Goal: Task Accomplishment & Management: Use online tool/utility

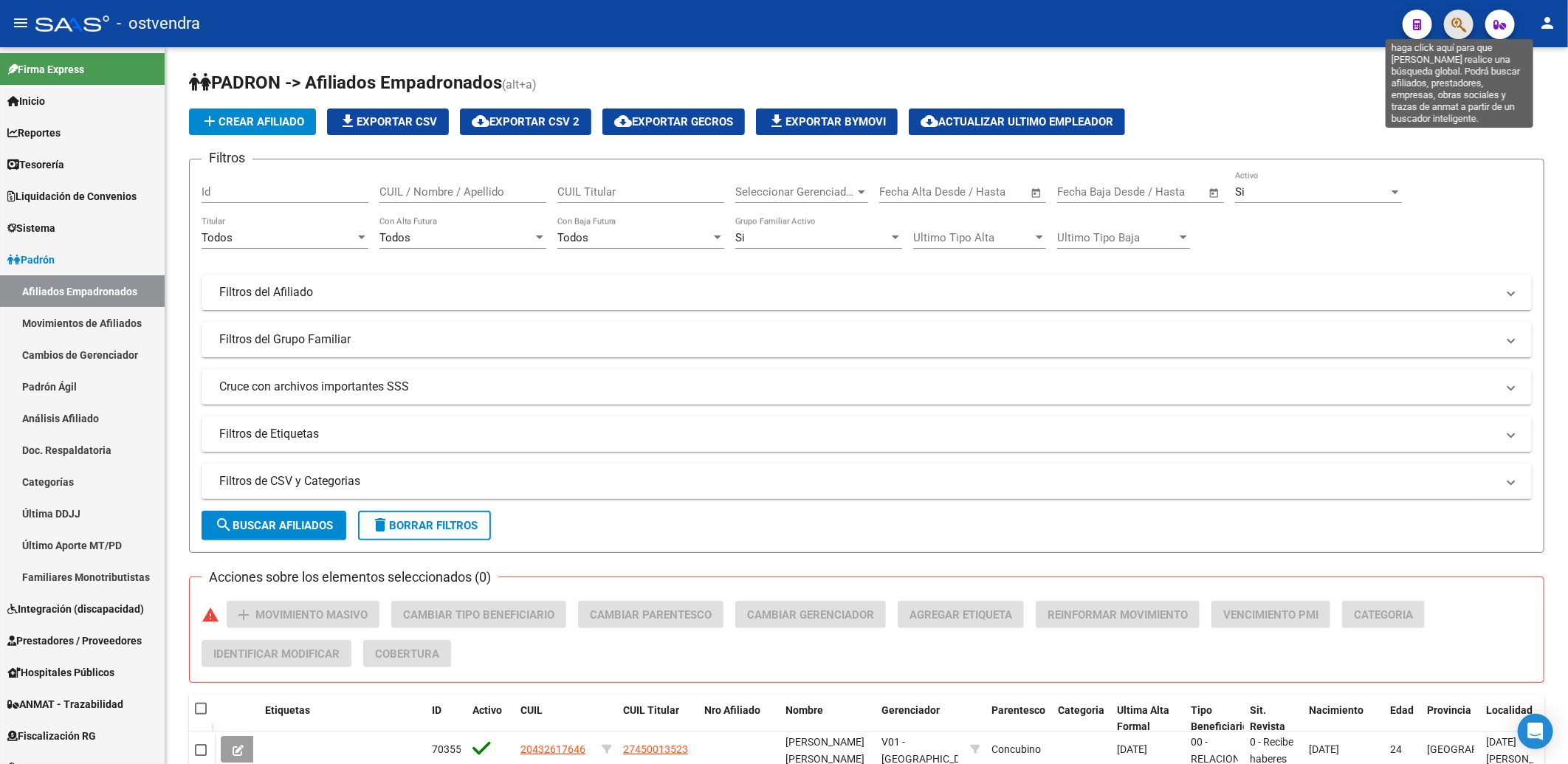
click at [1463, 18] on icon "button" at bounding box center [1459, 25] width 15 height 17
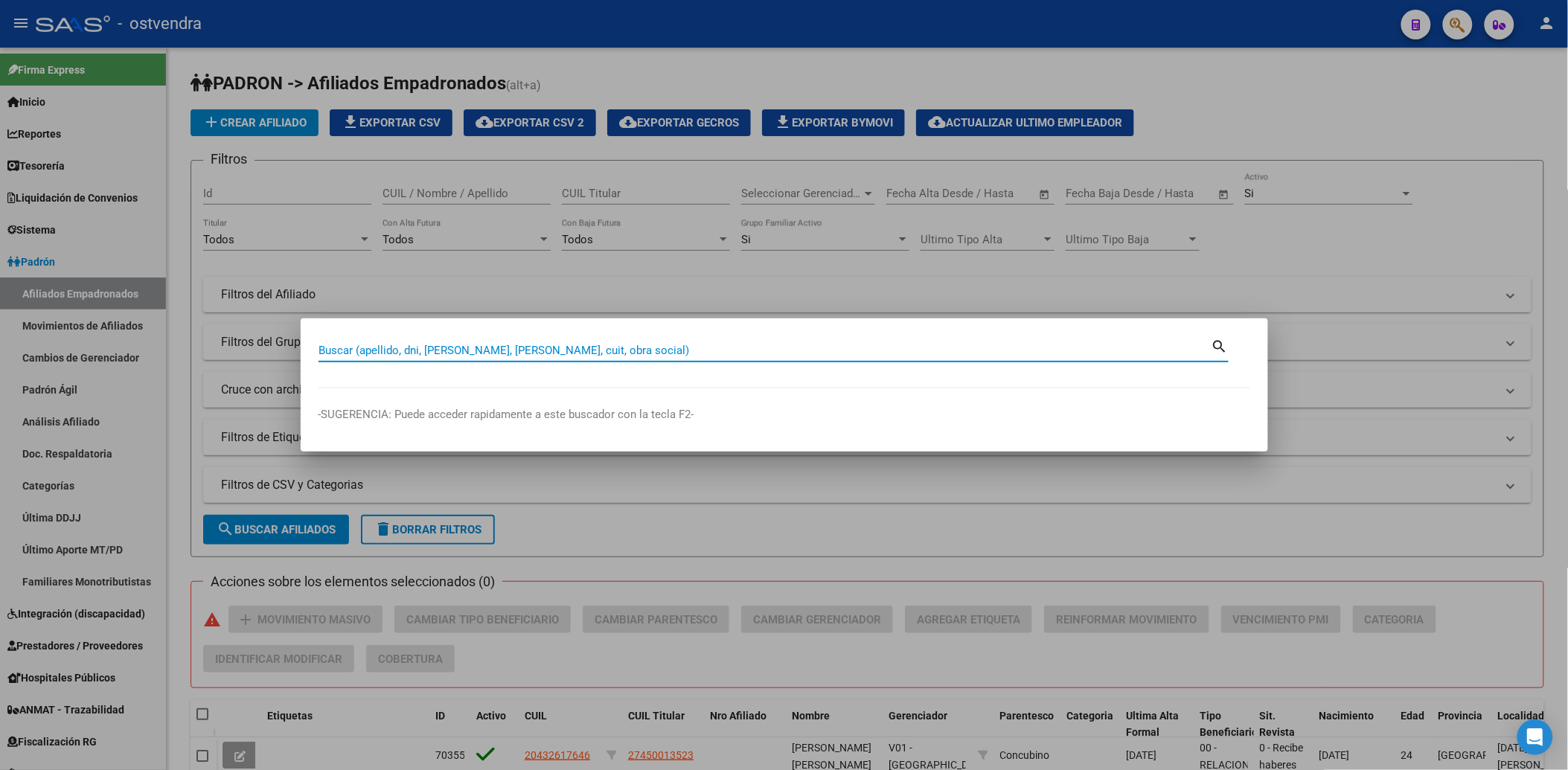
click at [926, 340] on div "Buscar (apellido, dni, [PERSON_NAME], [PERSON_NAME], cuit, obra social)" at bounding box center [765, 350] width 893 height 22
type input "96079199"
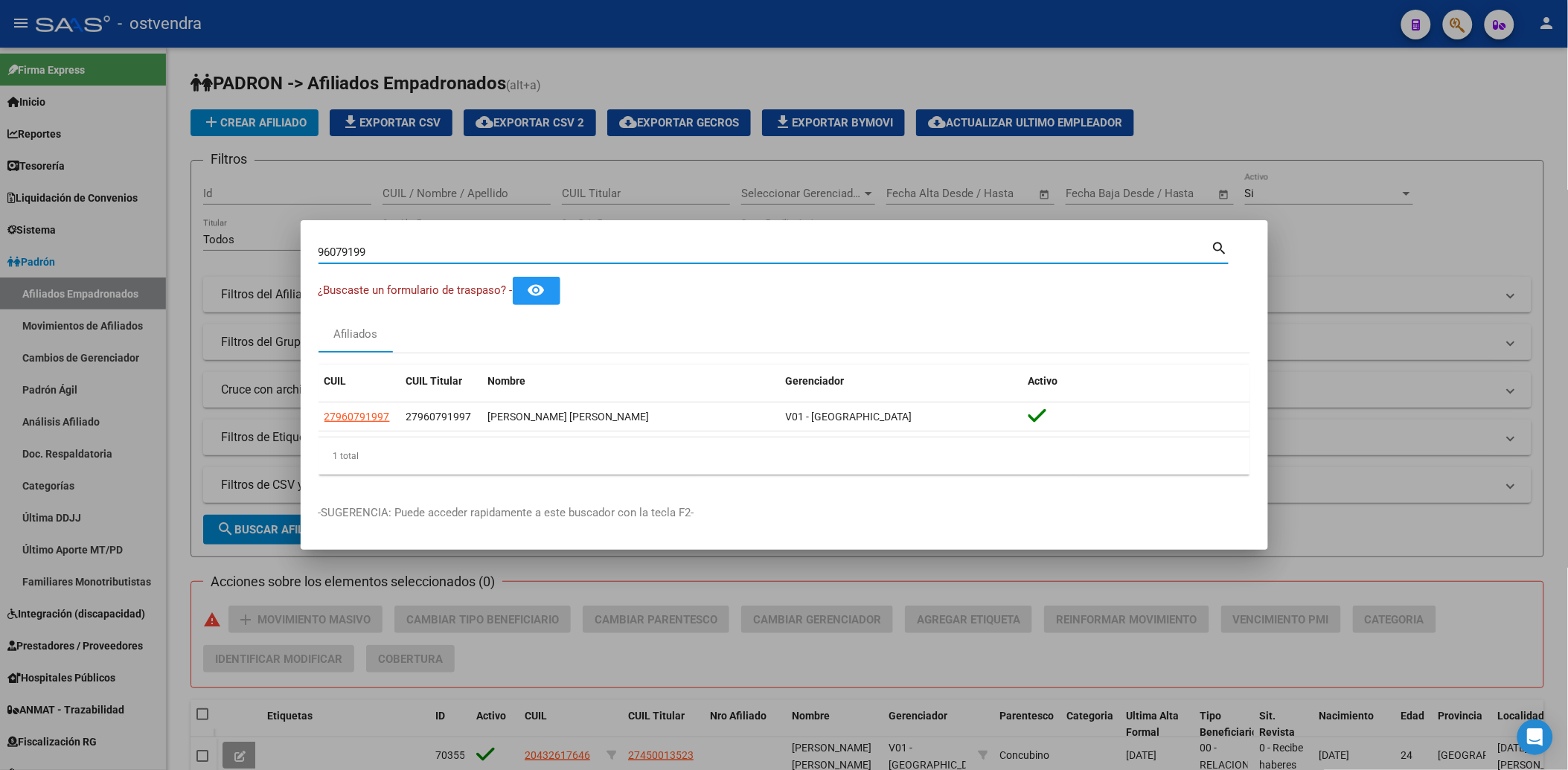
drag, startPoint x: 397, startPoint y: 247, endPoint x: 300, endPoint y: 249, distance: 97.0
click at [300, 249] on mat-dialog-content "96079199 Buscar (apellido, dni, cuil, nro traspaso, cuit, obra social) search ¿…" at bounding box center [784, 362] width 967 height 248
click at [1474, 259] on div at bounding box center [784, 385] width 1568 height 770
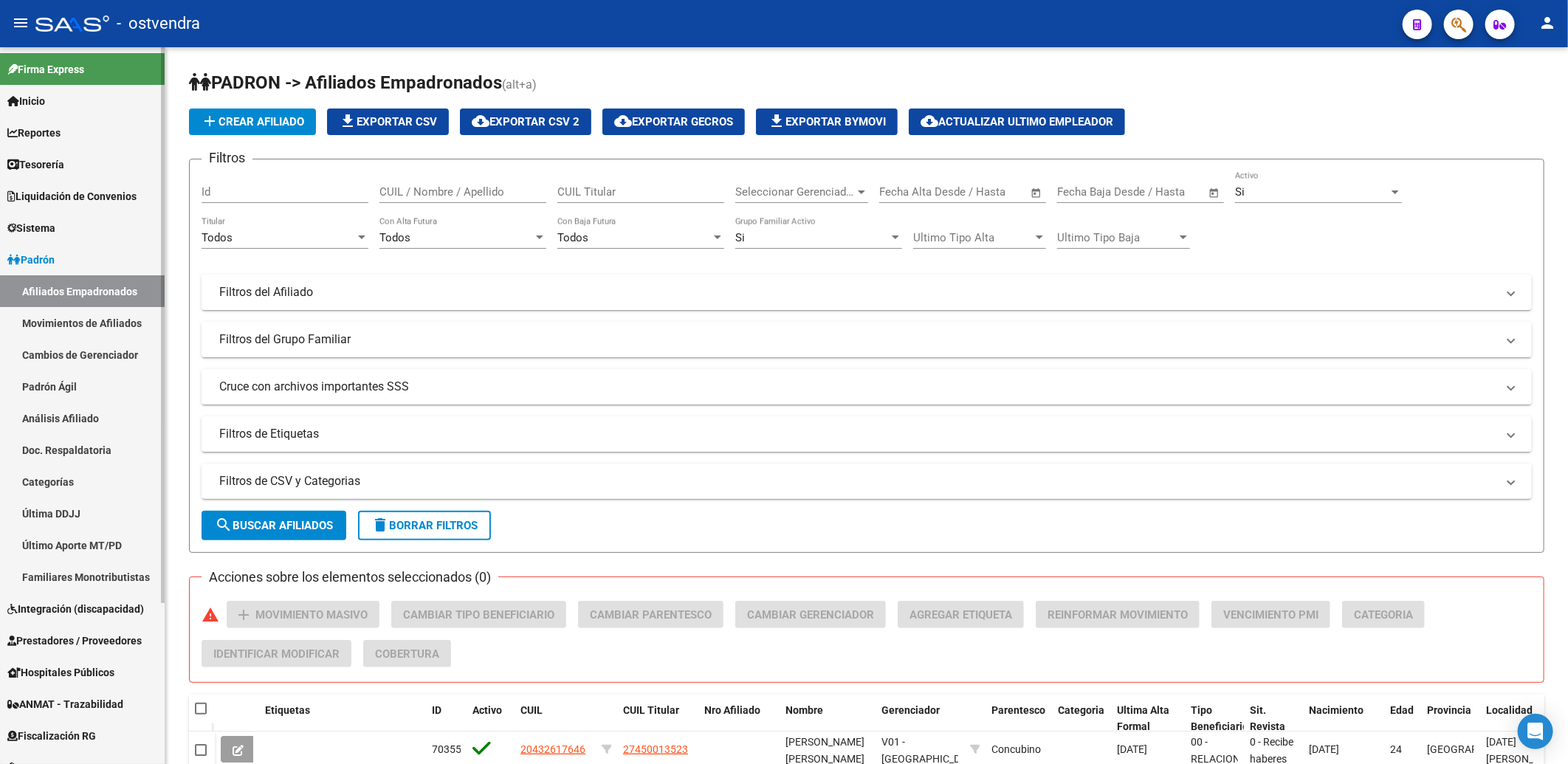
click at [49, 285] on link "Afiliados Empadronados" at bounding box center [83, 291] width 165 height 32
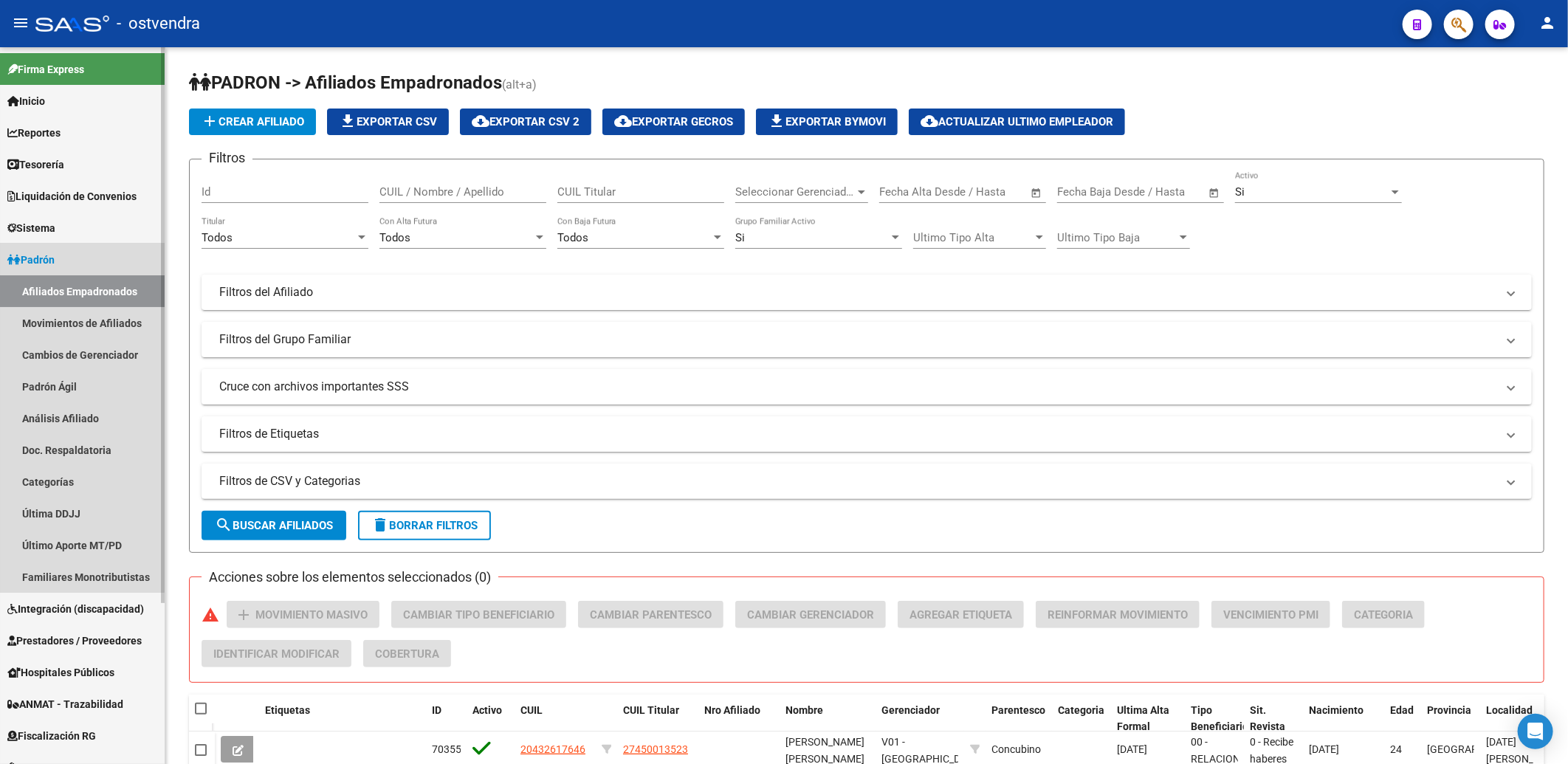
click at [49, 254] on span "Padrón" at bounding box center [30, 260] width 47 height 16
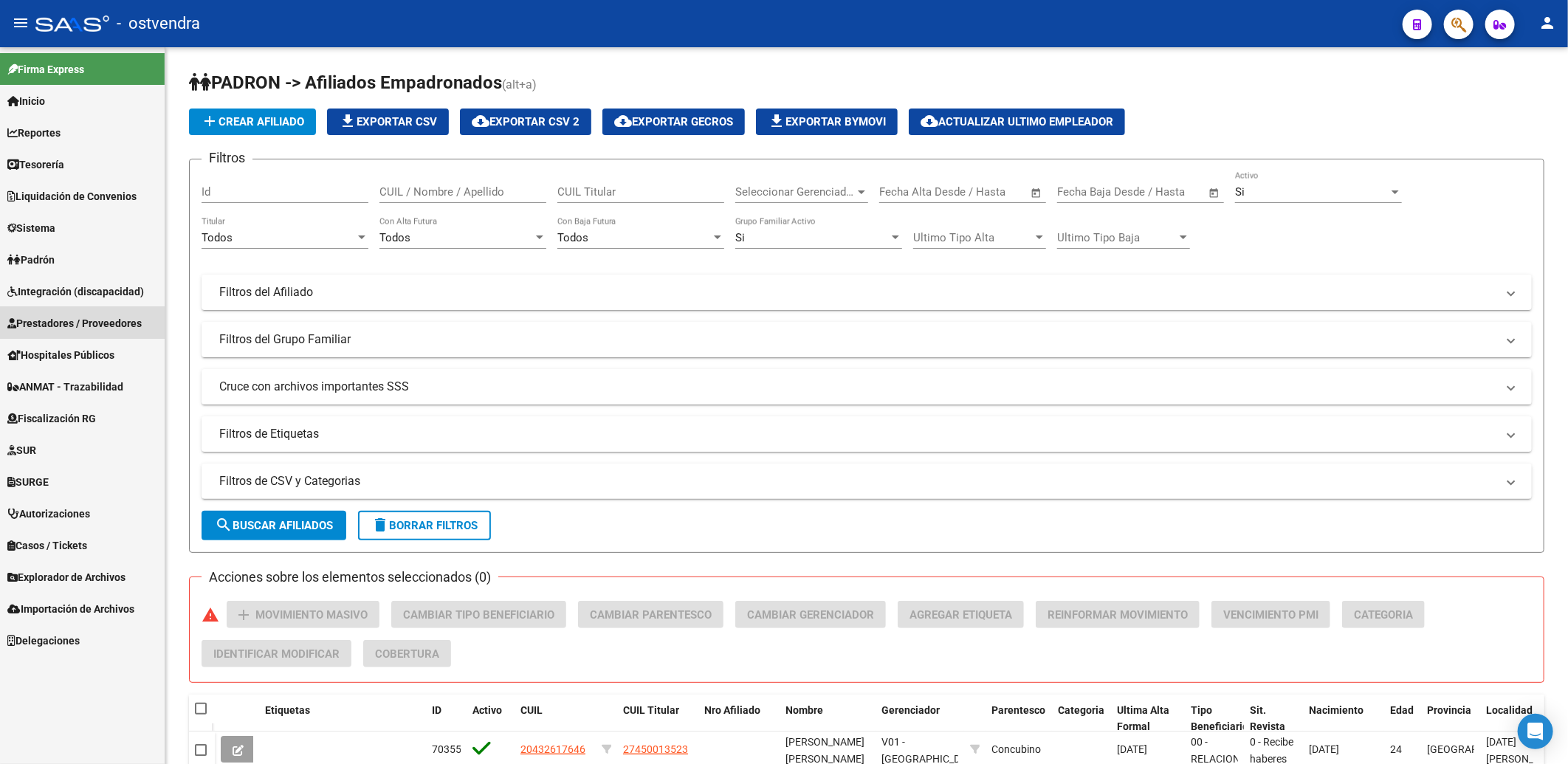
drag, startPoint x: 77, startPoint y: 319, endPoint x: 184, endPoint y: 307, distance: 107.7
click at [77, 319] on span "Prestadores / Proveedores" at bounding box center [74, 323] width 135 height 16
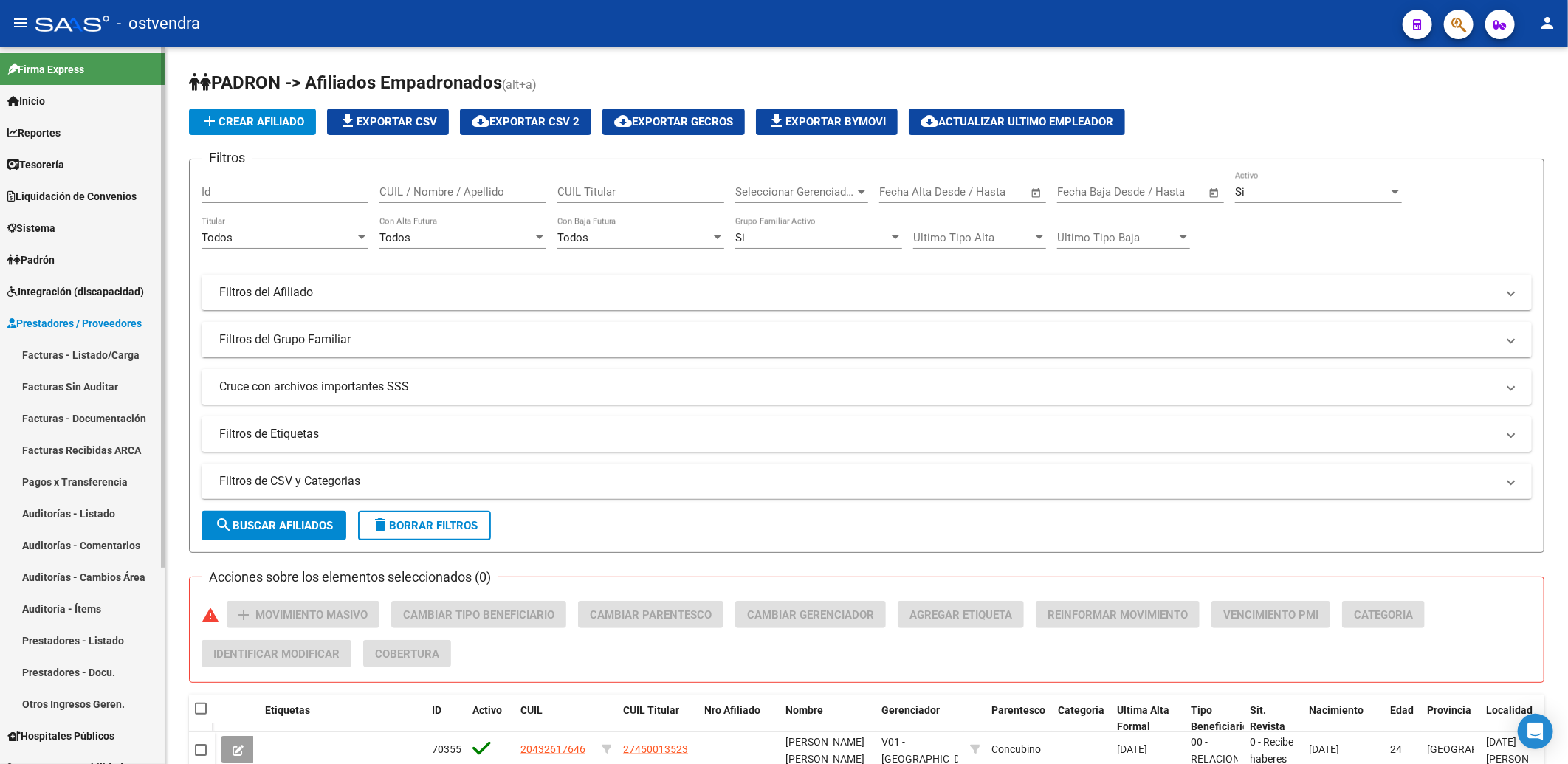
click at [76, 510] on link "Auditorías - Listado" at bounding box center [83, 513] width 165 height 32
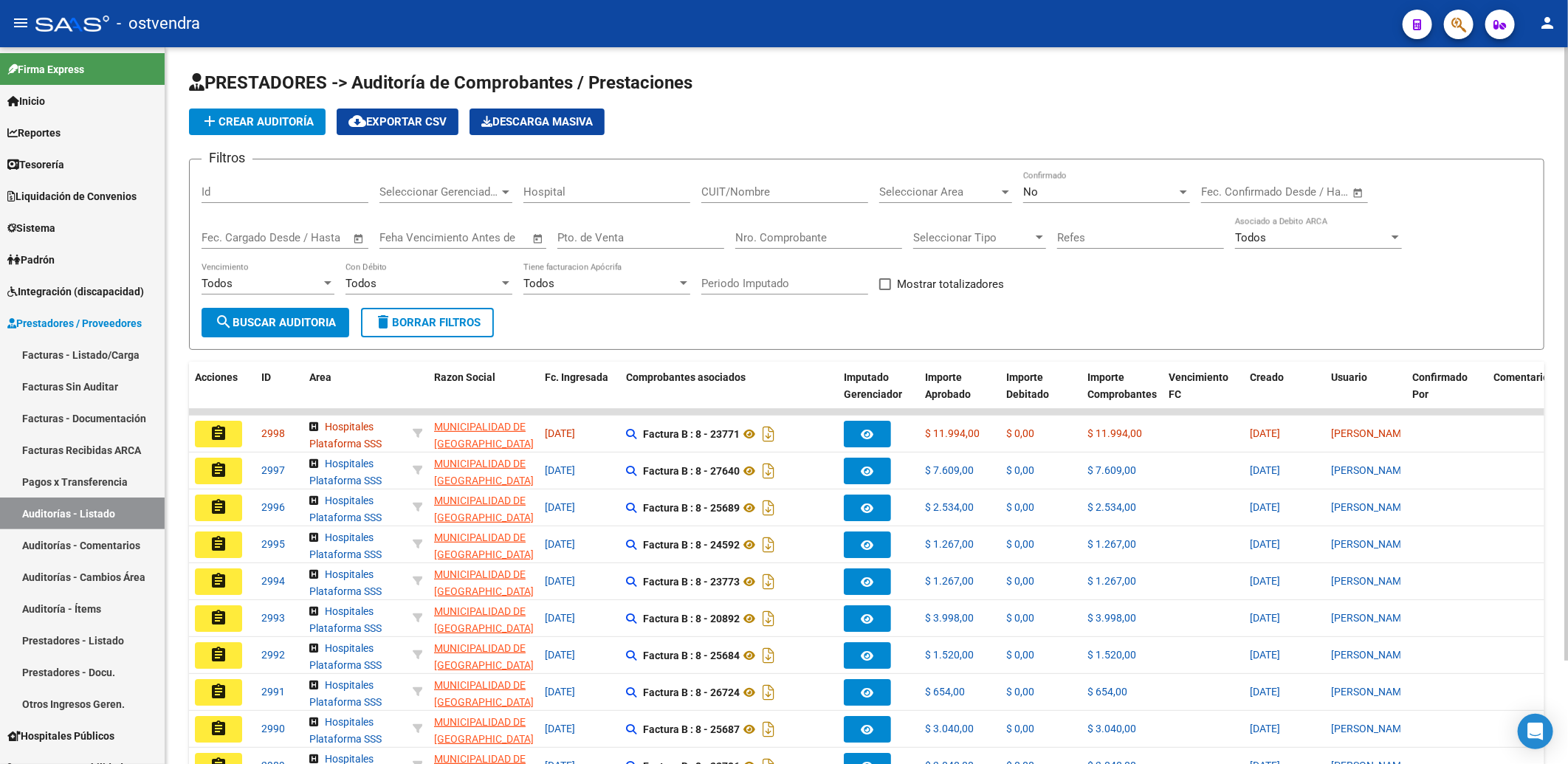
click at [1061, 188] on div "No" at bounding box center [1100, 191] width 154 height 13
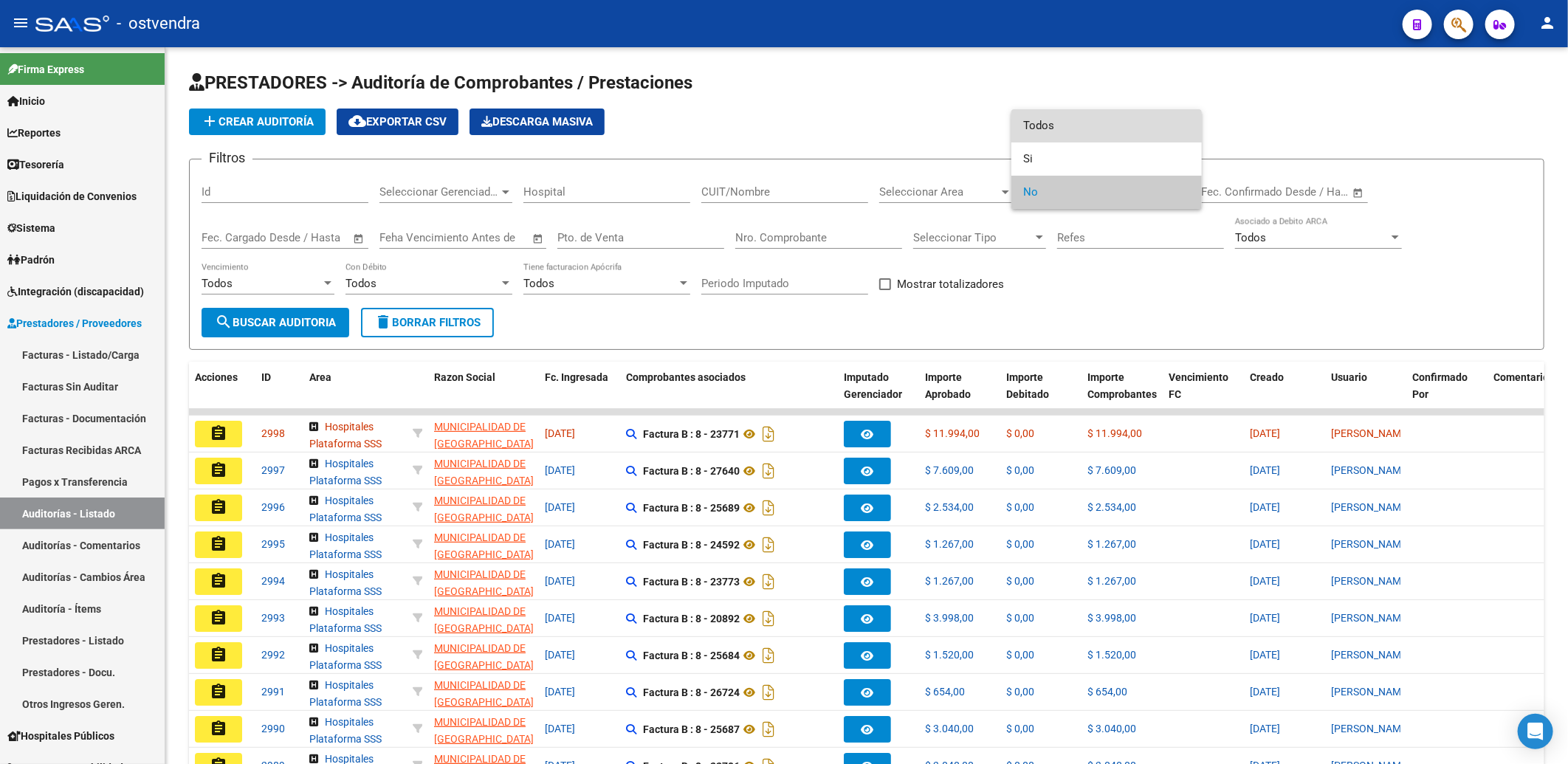
click at [1068, 129] on span "Todos" at bounding box center [1107, 126] width 167 height 33
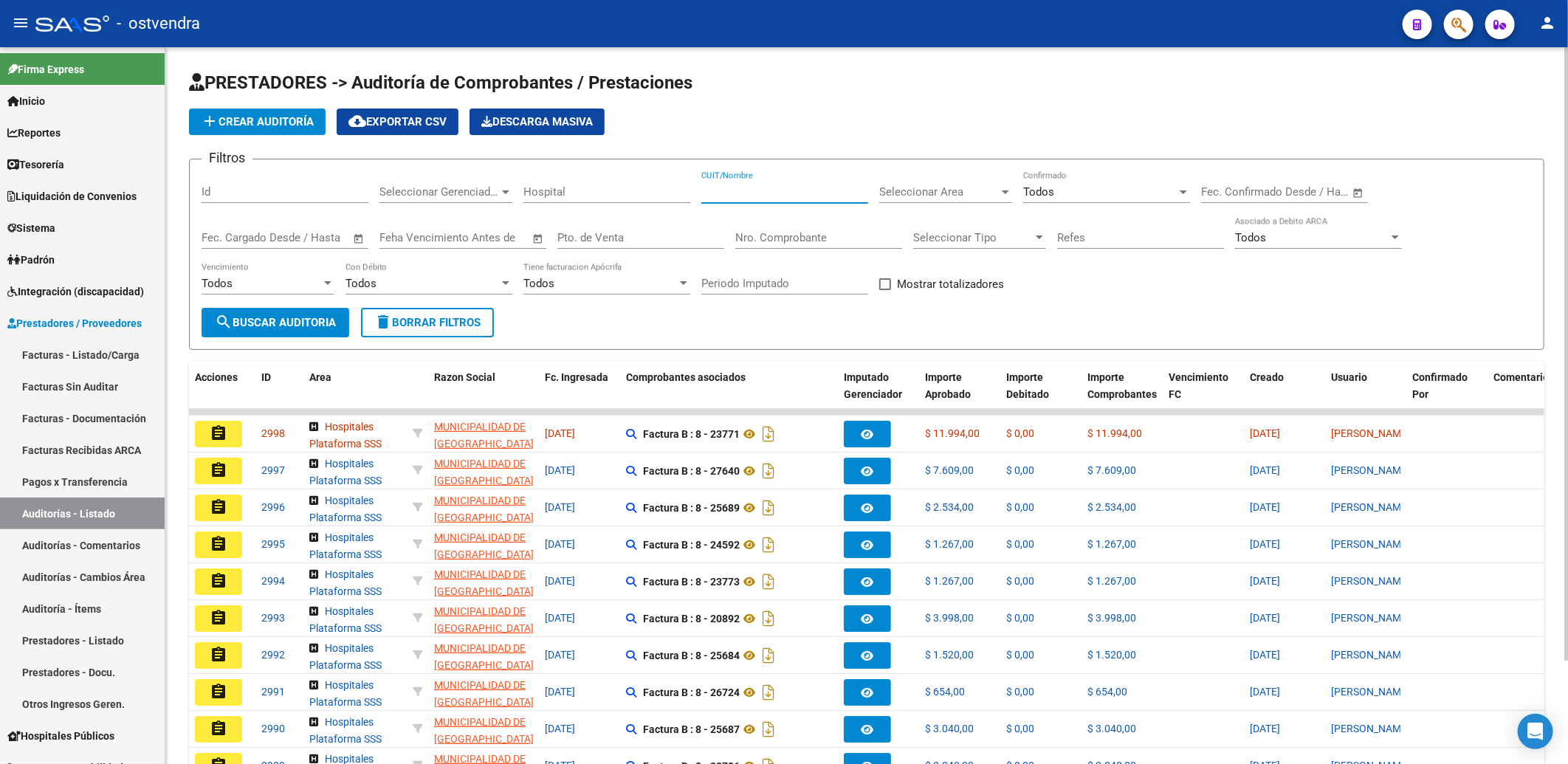
click at [771, 196] on input "CUIT/Nombre" at bounding box center [784, 191] width 167 height 13
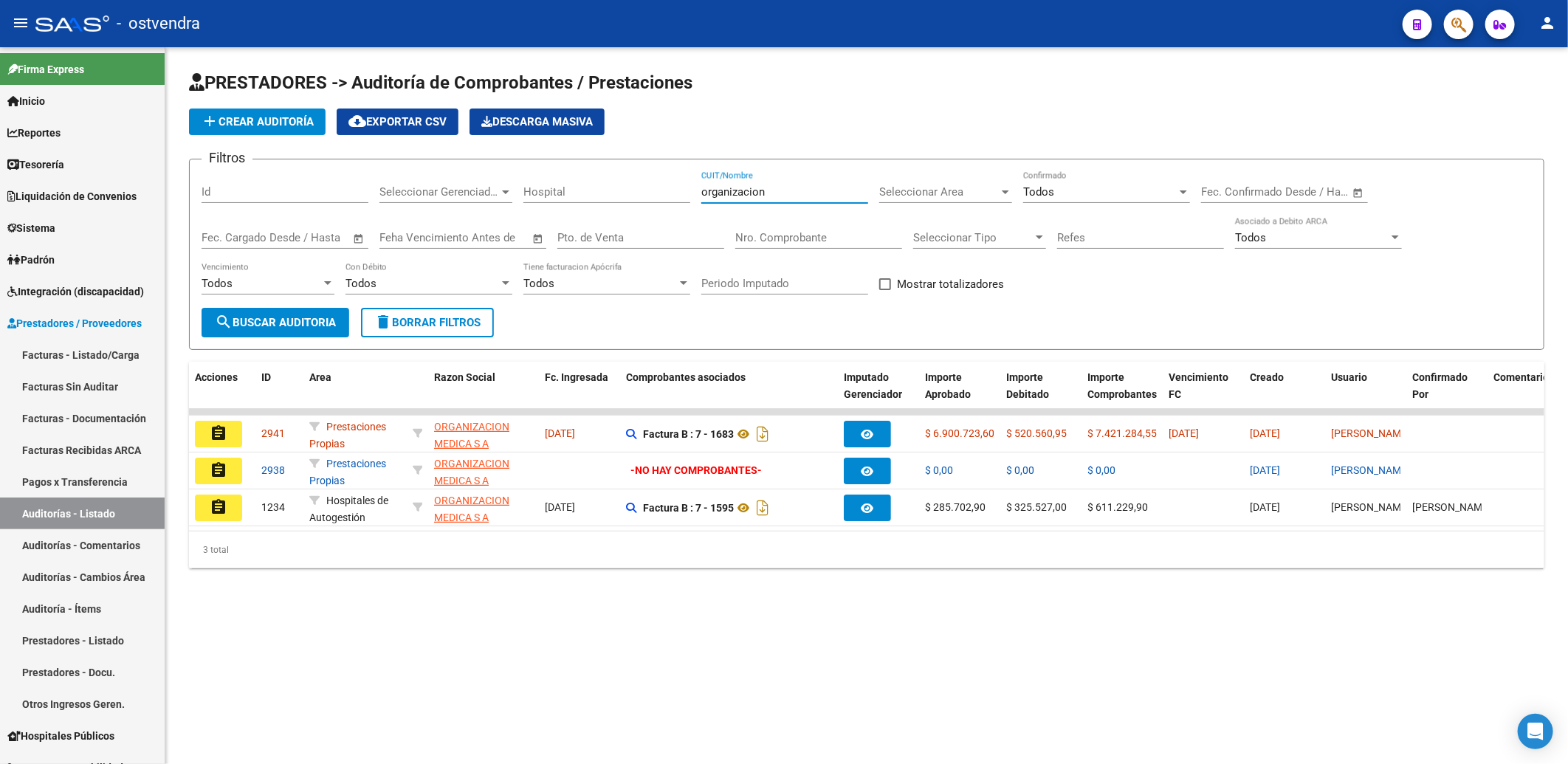
type input "organizacion"
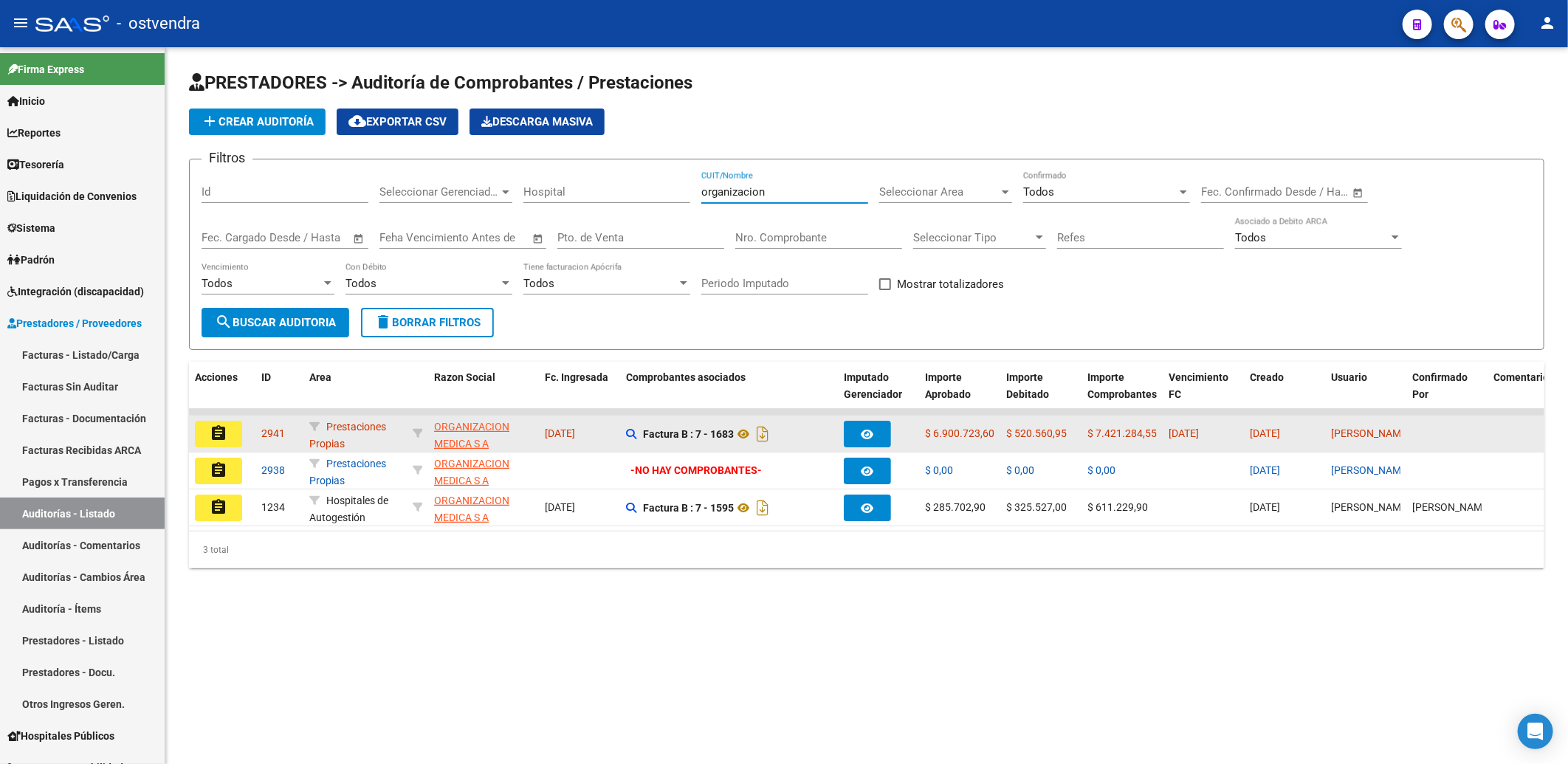
click at [209, 434] on mat-icon "assignment" at bounding box center [218, 433] width 17 height 17
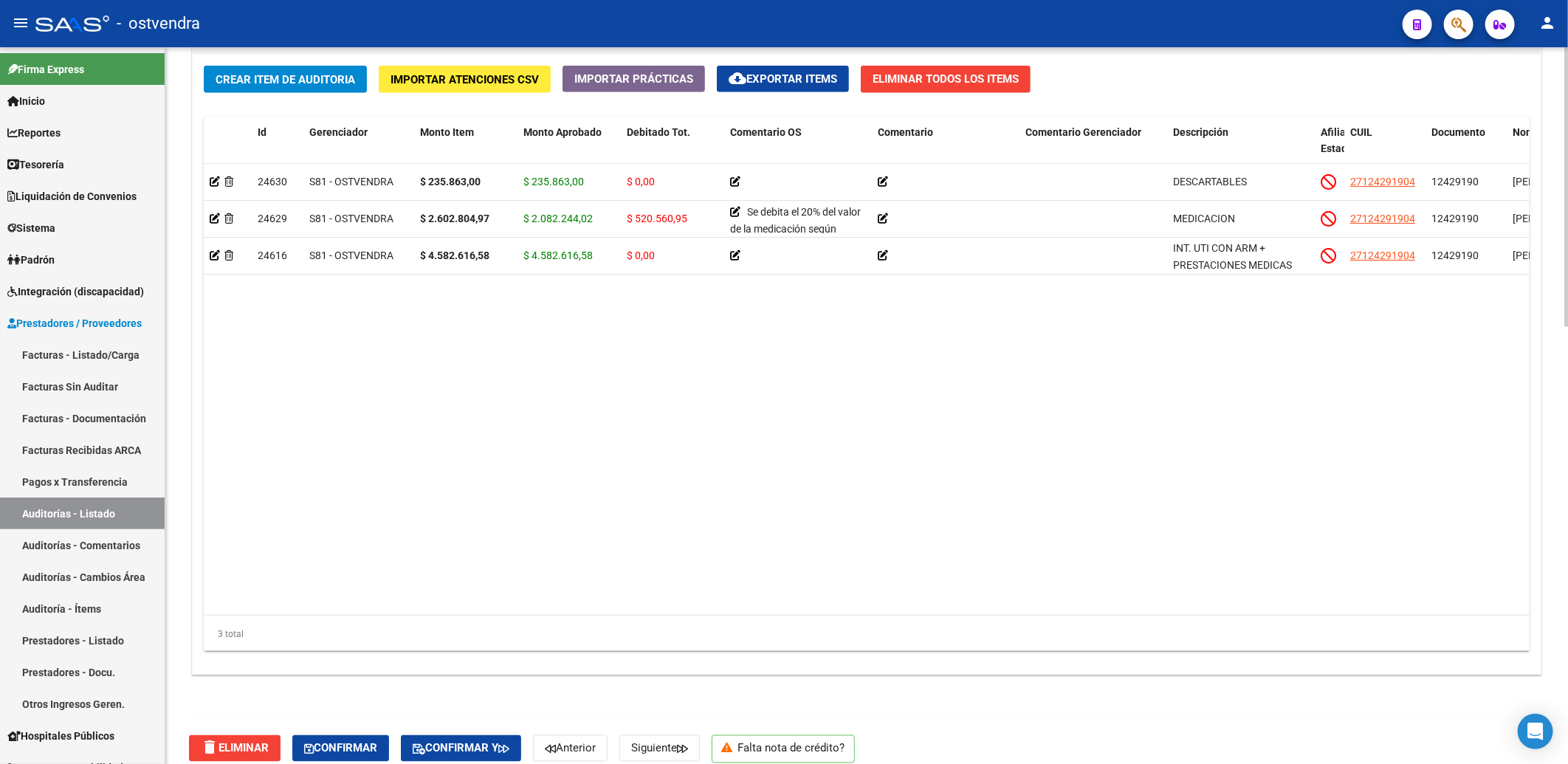
scroll to position [1123, 0]
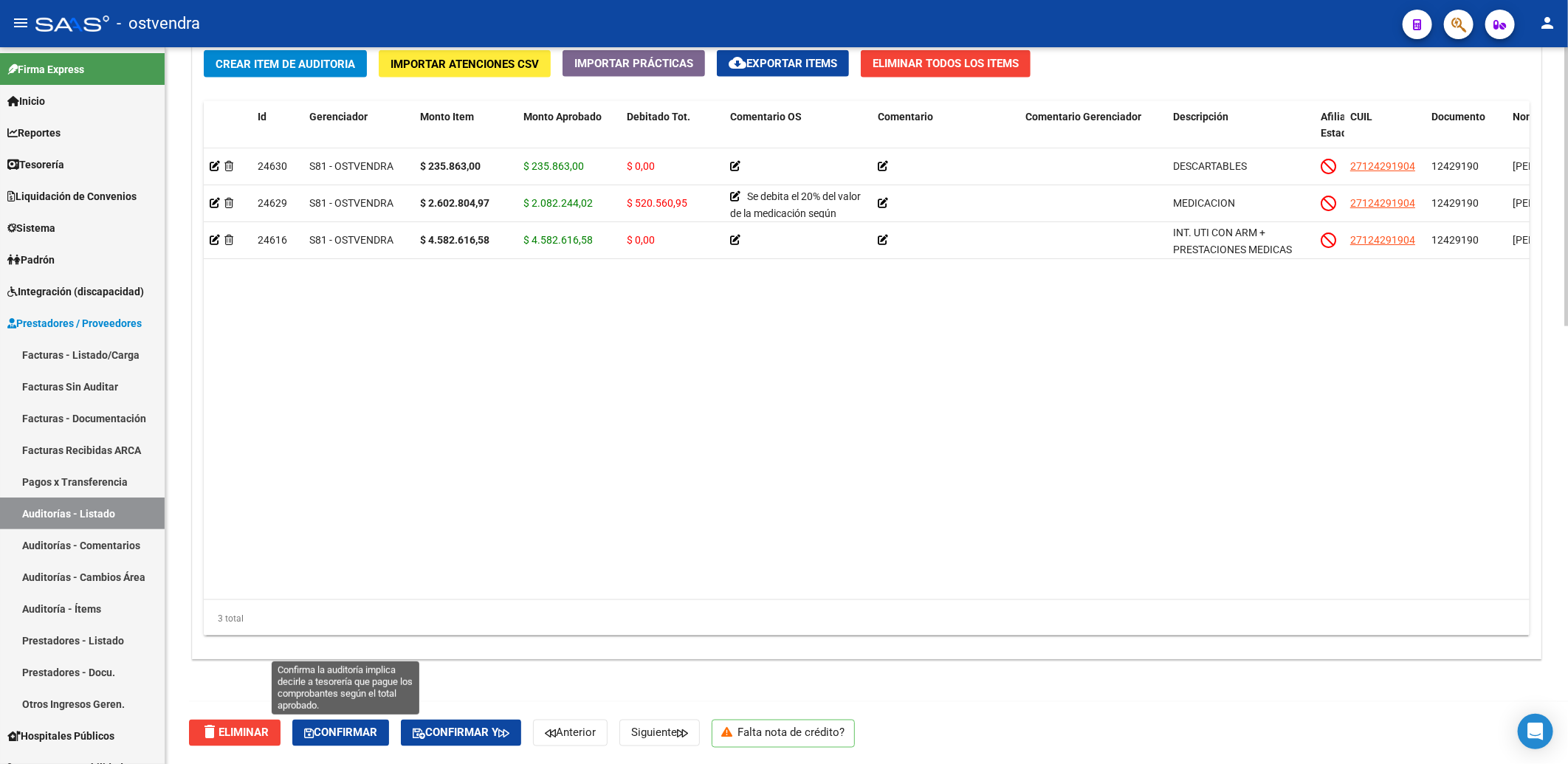
click at [373, 734] on span "Confirmar" at bounding box center [341, 732] width 73 height 13
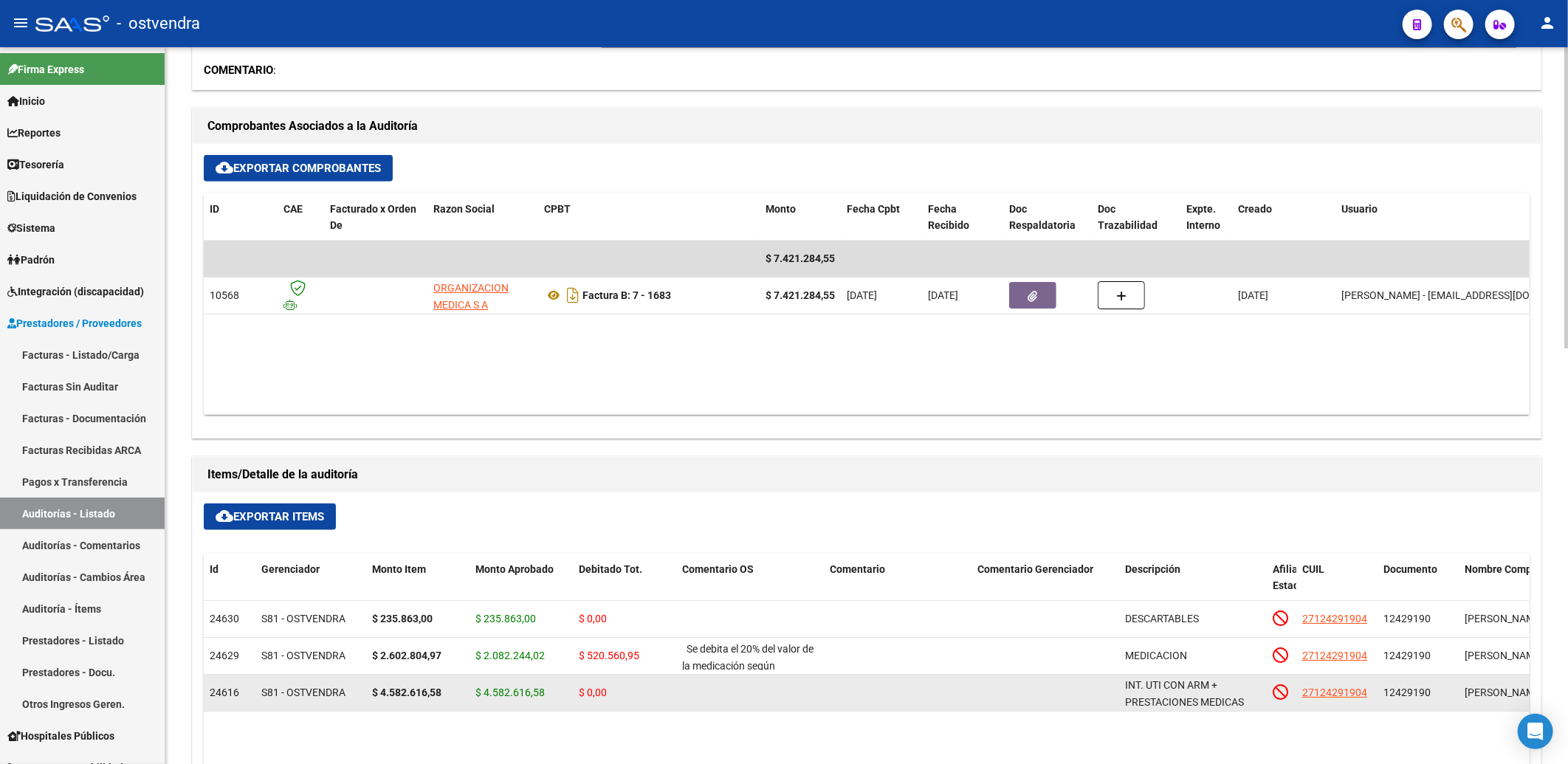
scroll to position [662, 0]
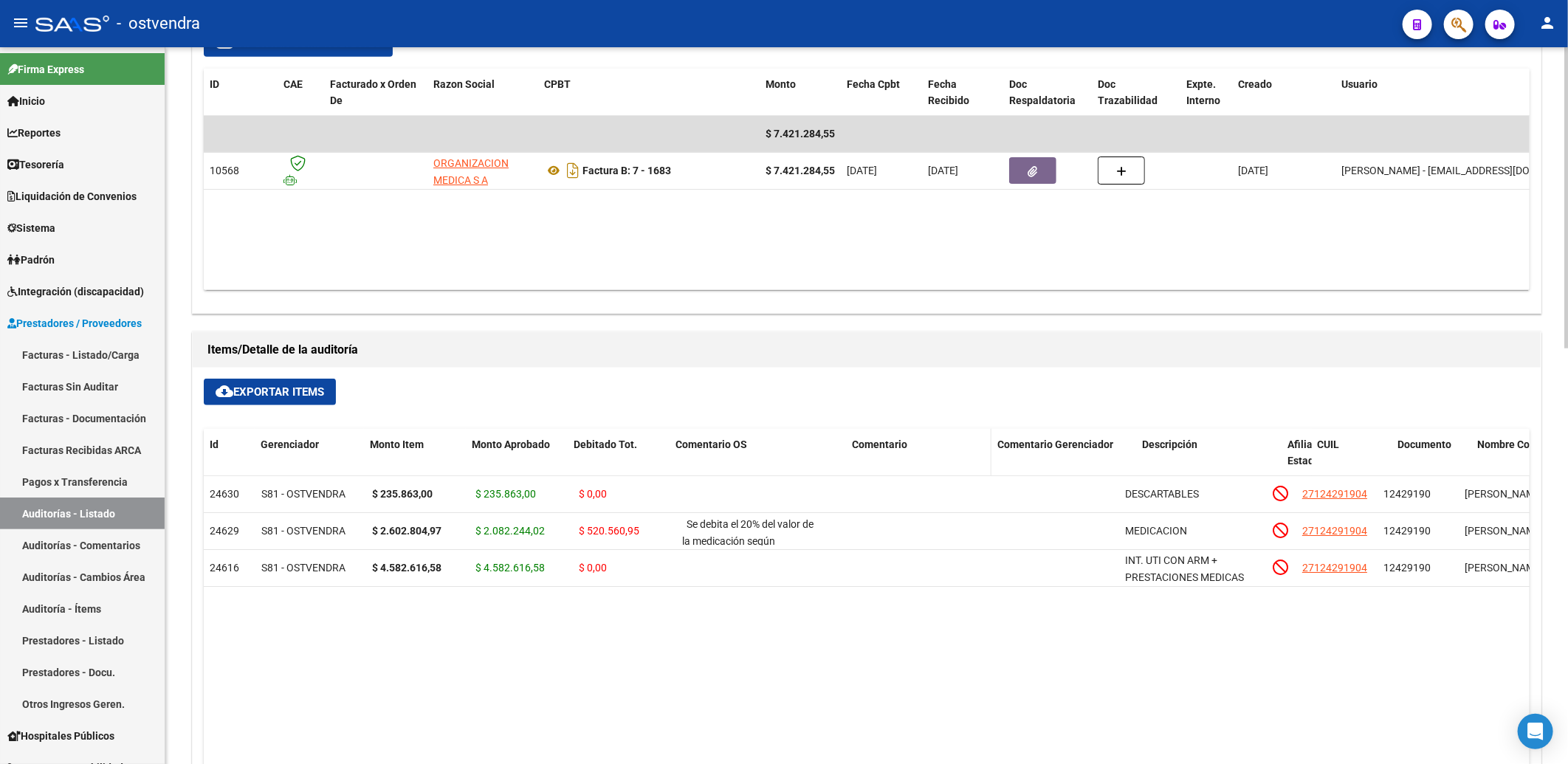
drag, startPoint x: 823, startPoint y: 452, endPoint x: 858, endPoint y: 450, distance: 35.1
click at [858, 450] on div "Id Gerenciador Monto Item Monto Aprobado Debitado Tot. Comentario OS Comentario…" at bounding box center [1274, 461] width 2141 height 65
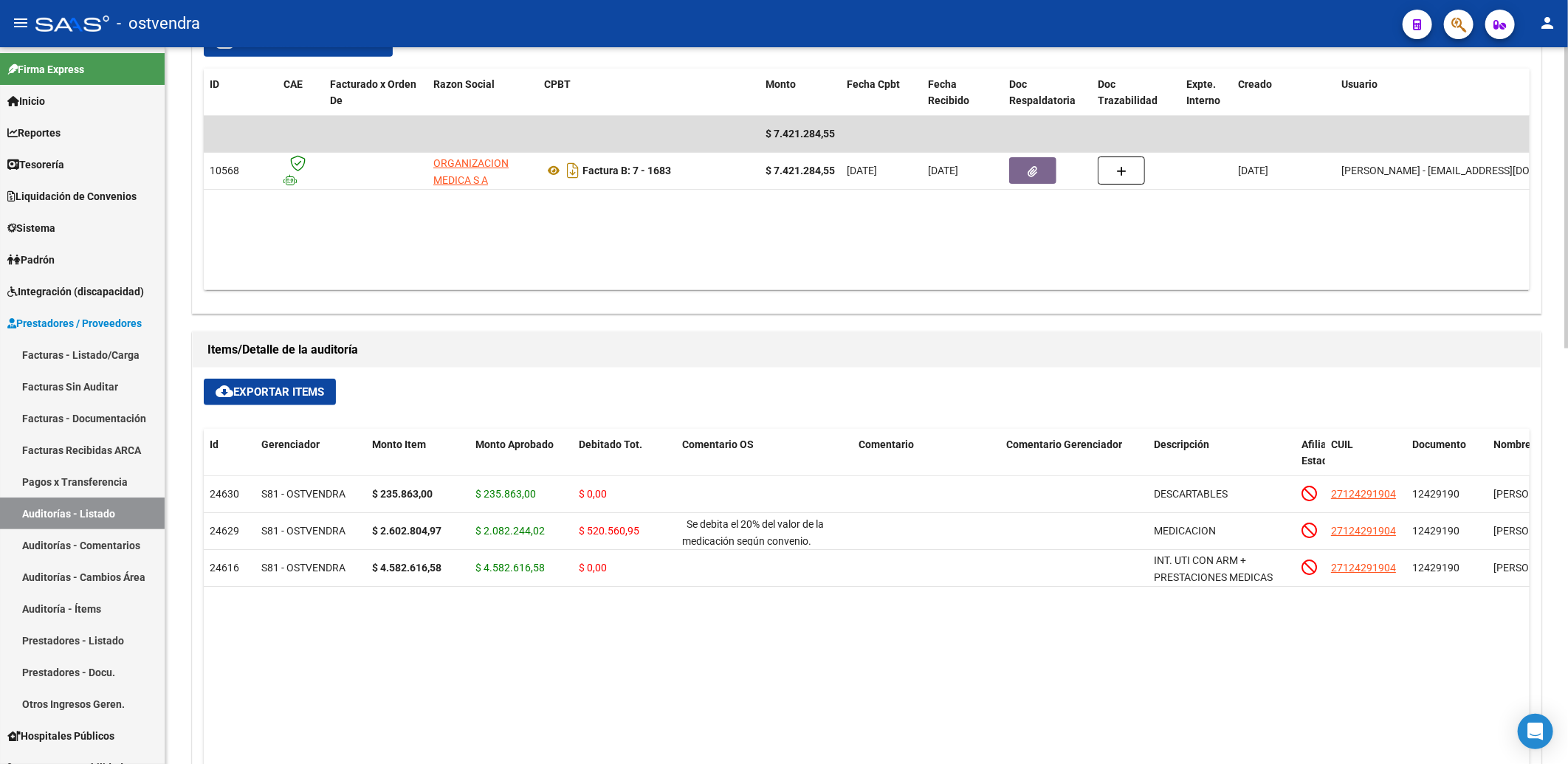
drag, startPoint x: 1200, startPoint y: 732, endPoint x: 1212, endPoint y: 716, distance: 20.0
click at [1200, 727] on datatable-body "24630 S81 - OSTVENDRA $ 235.863,00 $ 235.863,00 $ 0,00 DESCARTABLES 27124291904…" at bounding box center [867, 701] width 1327 height 451
